Goal: Information Seeking & Learning: Find specific fact

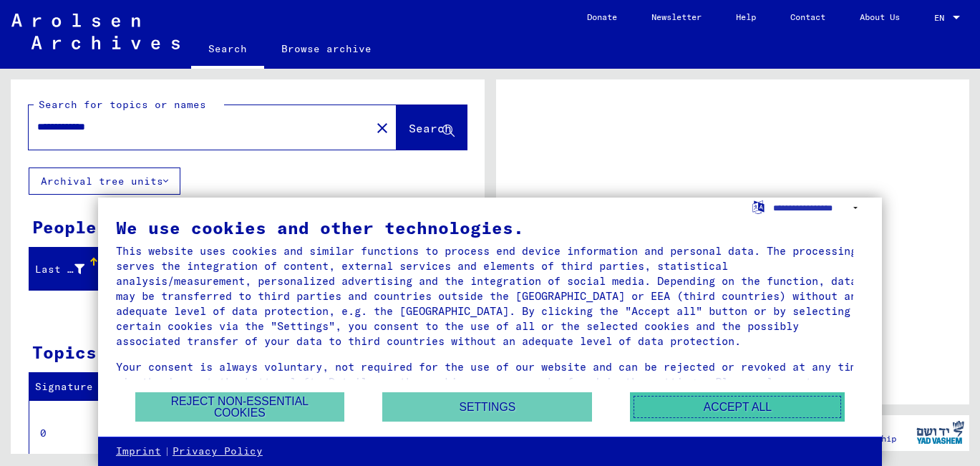
click at [683, 410] on button "Accept all" at bounding box center [737, 406] width 215 height 29
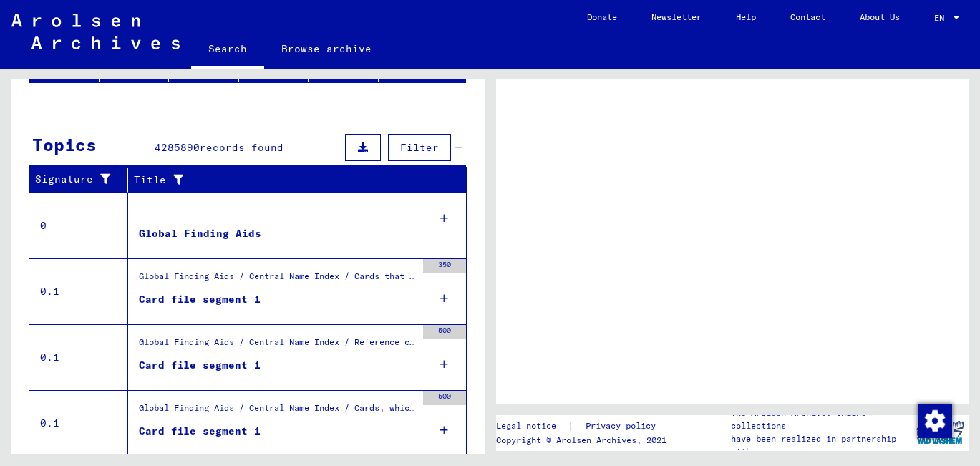
scroll to position [286, 0]
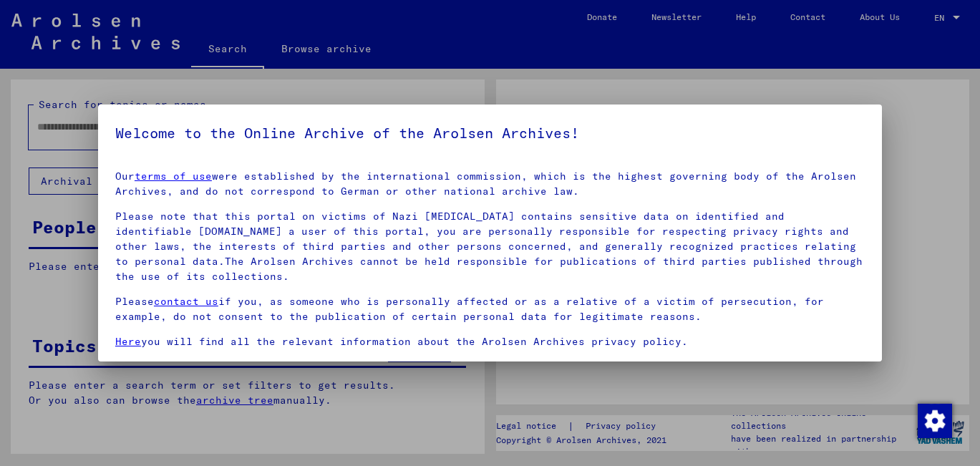
type input "**********"
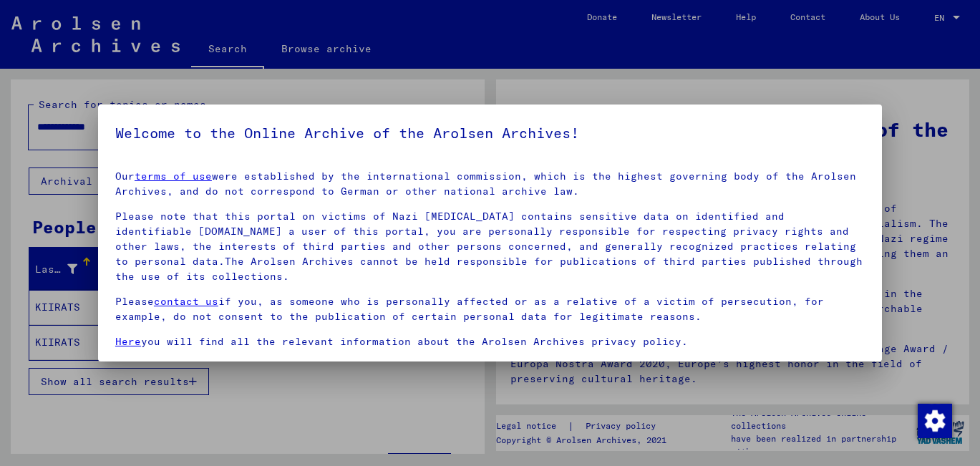
click at [799, 93] on div at bounding box center [490, 233] width 980 height 466
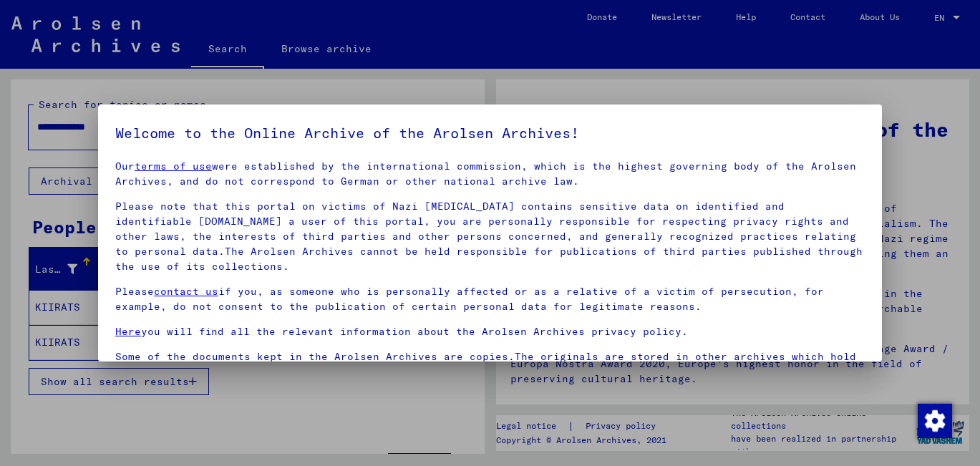
scroll to position [0, 0]
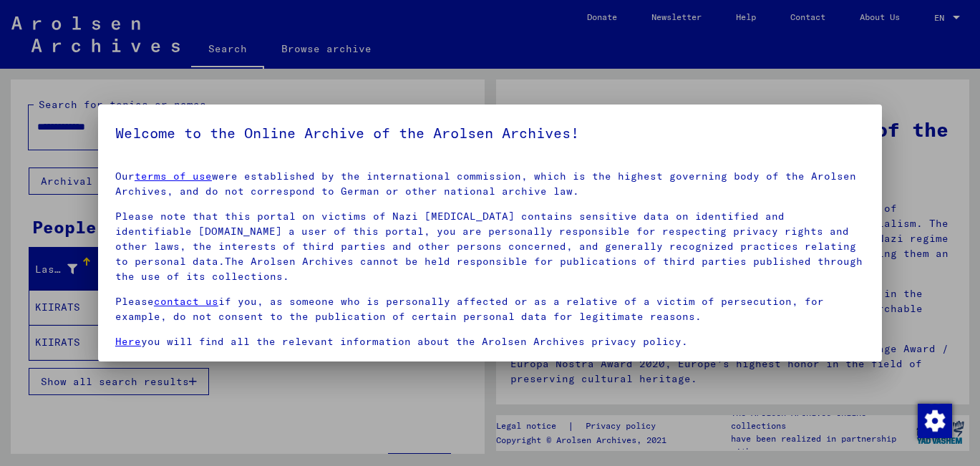
click at [925, 270] on div at bounding box center [490, 233] width 980 height 466
click at [7, 220] on div at bounding box center [490, 233] width 980 height 466
click at [912, 95] on div at bounding box center [490, 233] width 980 height 466
click at [492, 75] on div at bounding box center [490, 233] width 980 height 466
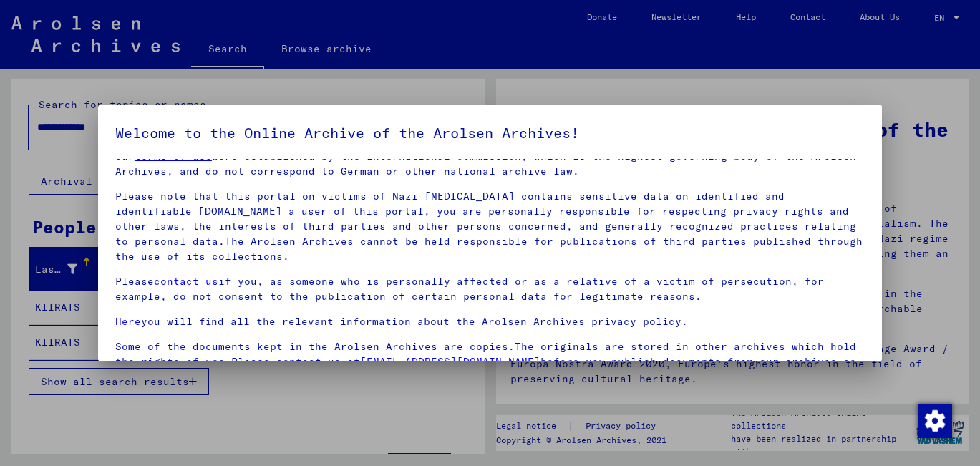
scroll to position [38, 0]
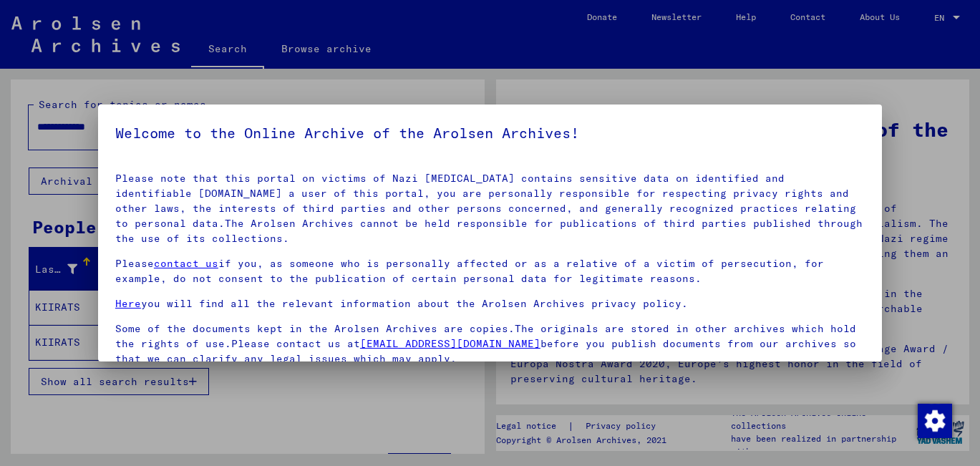
click at [301, 358] on p "Some of the documents kept in the Arolsen Archives are copies.The originals are…" at bounding box center [489, 343] width 749 height 45
